Goal: Task Accomplishment & Management: Manage account settings

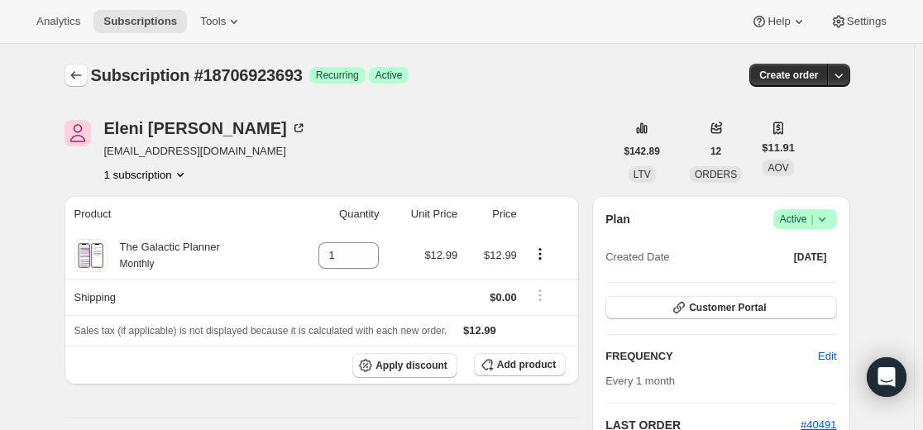
click at [84, 74] on icon "Subscriptions" at bounding box center [76, 75] width 17 height 17
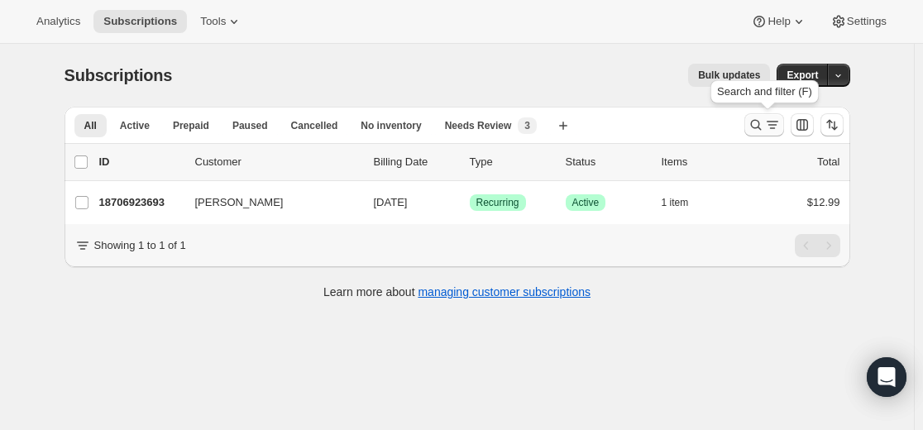
click at [753, 127] on icon "Search and filter results" at bounding box center [755, 125] width 17 height 17
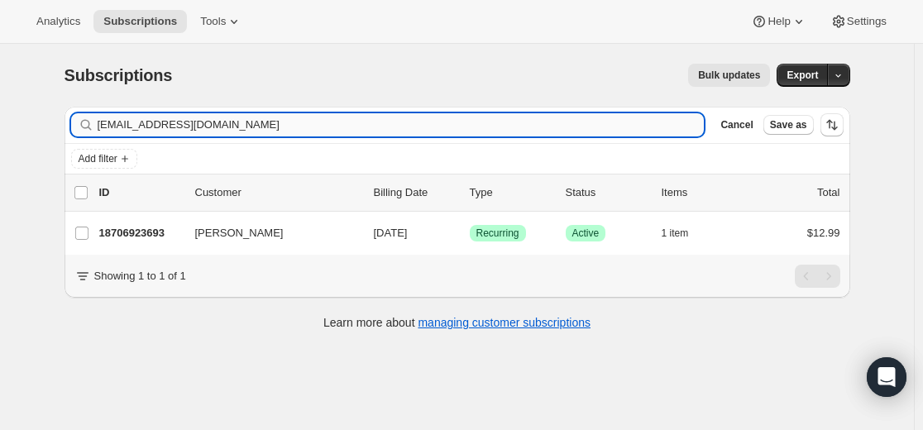
click at [596, 131] on input "[EMAIL_ADDRESS][DOMAIN_NAME]" at bounding box center [401, 124] width 607 height 23
drag, startPoint x: 596, startPoint y: 131, endPoint x: 545, endPoint y: 131, distance: 51.3
click at [596, 131] on input "[EMAIL_ADDRESS][DOMAIN_NAME]" at bounding box center [401, 124] width 607 height 23
type input "[EMAIL_ADDRESS][DOMAIN_NAME]"
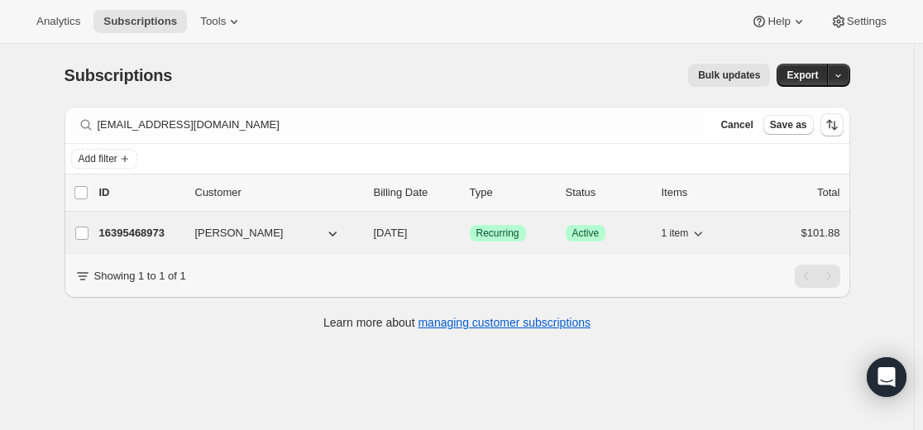
click at [148, 234] on p "16395468973" at bounding box center [140, 233] width 83 height 17
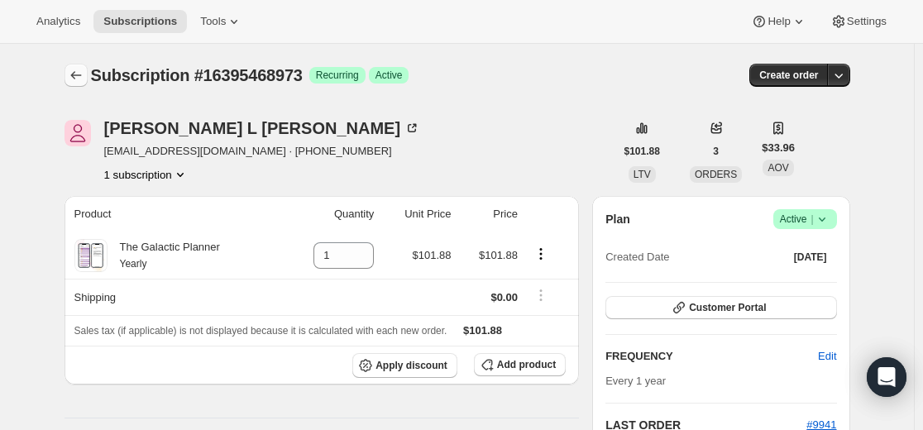
click at [75, 69] on icon "Subscriptions" at bounding box center [76, 75] width 17 height 17
